Goal: Task Accomplishment & Management: Use online tool/utility

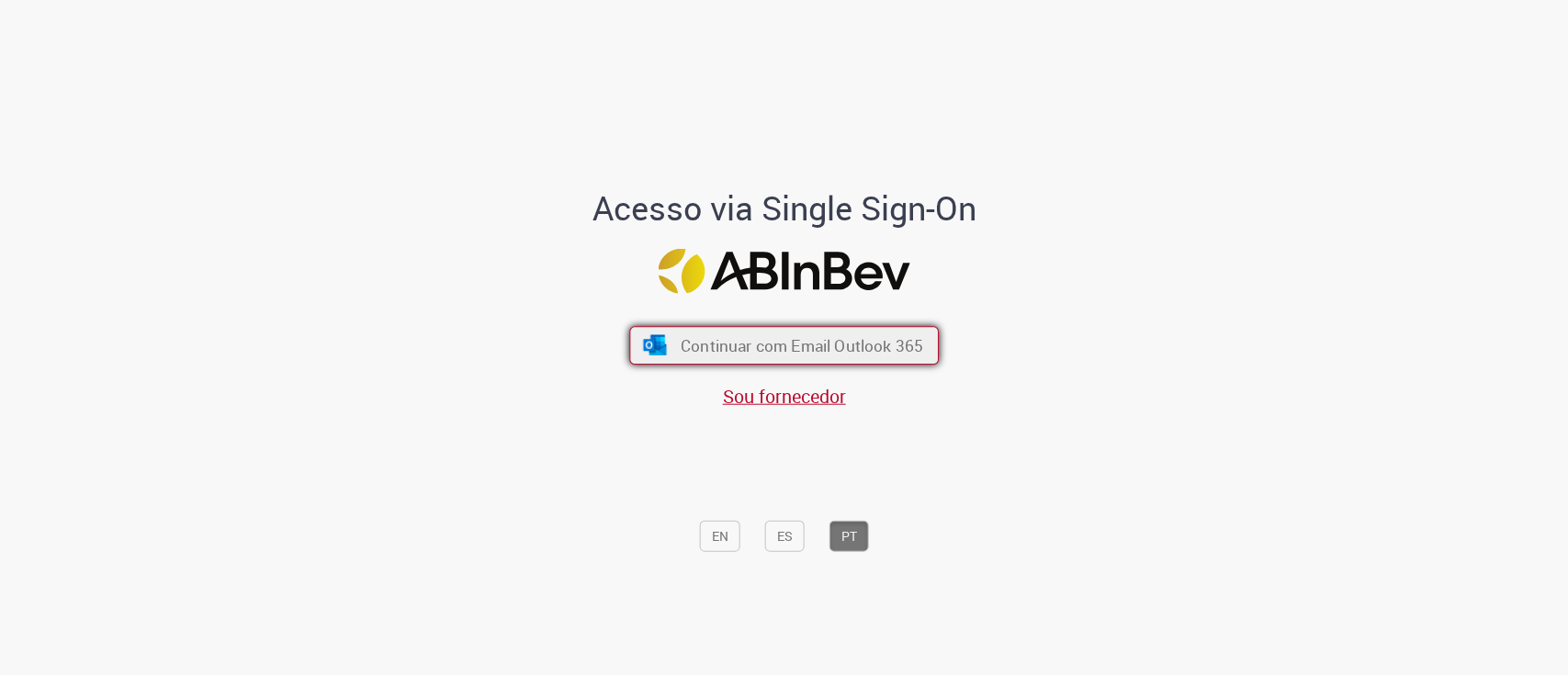
click at [740, 344] on span "Continuar com Email Outlook 365" at bounding box center [802, 345] width 243 height 21
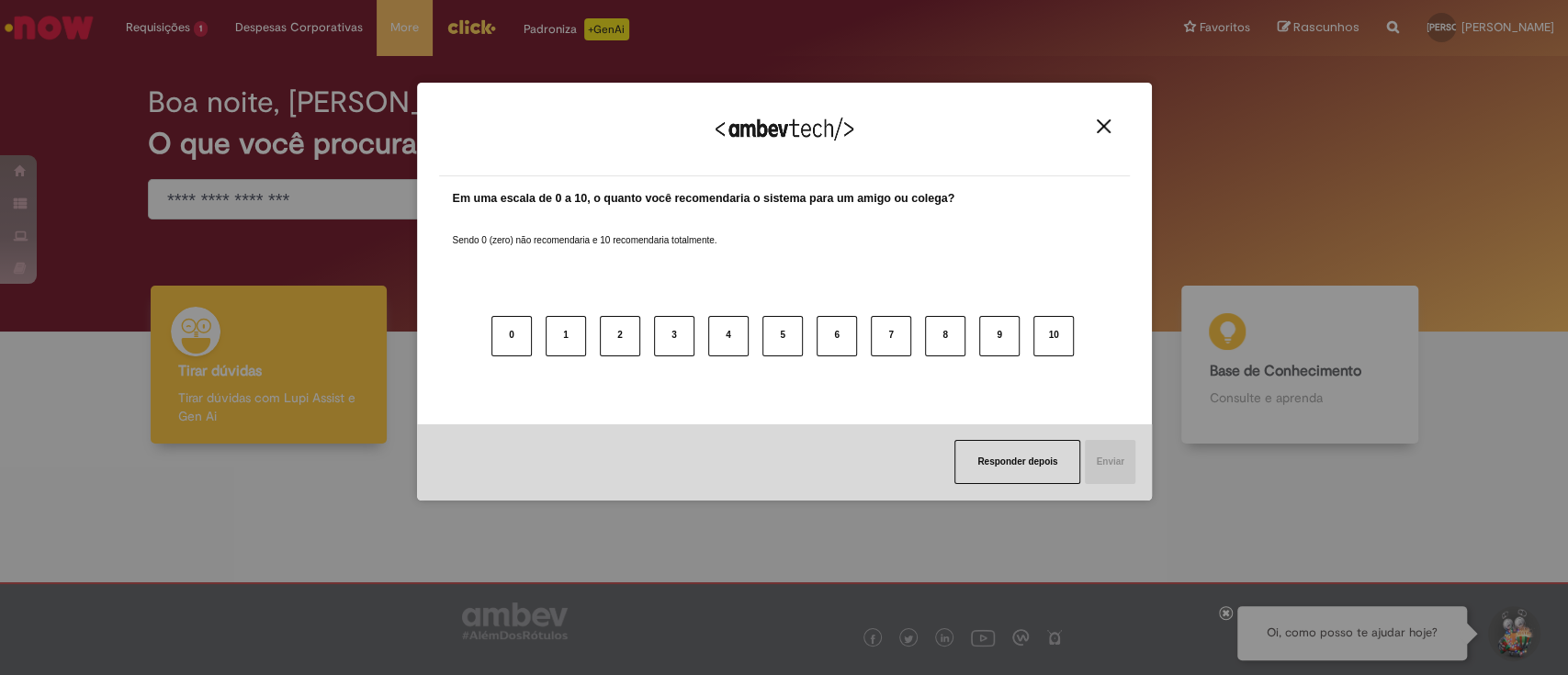
click at [1106, 125] on img "Close" at bounding box center [1103, 126] width 14 height 14
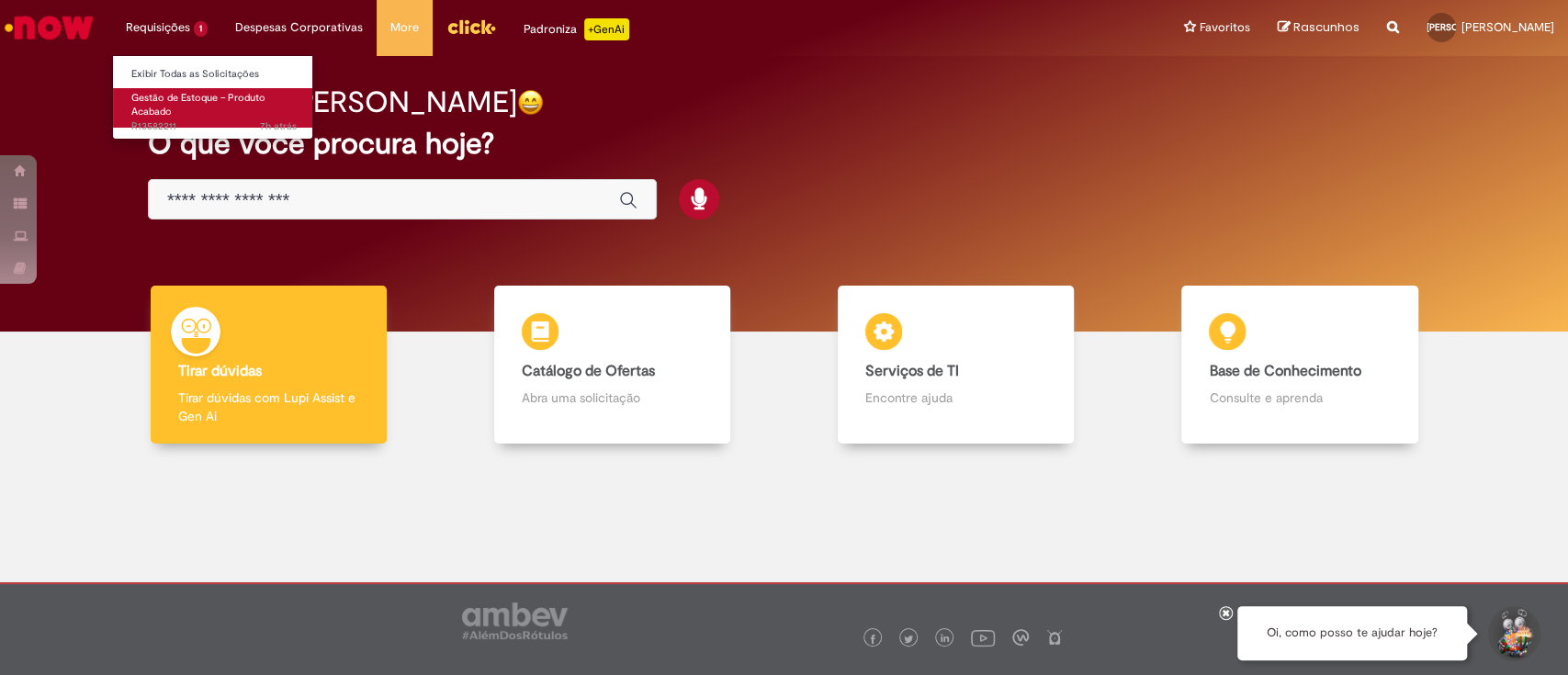
click at [164, 108] on span "Gestão de Estoque – Produto Acabado" at bounding box center [198, 105] width 134 height 29
